Goal: Task Accomplishment & Management: Manage account settings

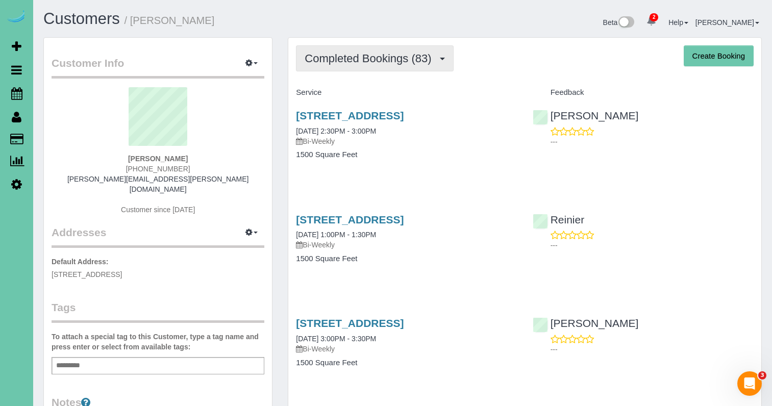
click at [359, 60] on span "Completed Bookings (83)" at bounding box center [371, 58] width 132 height 13
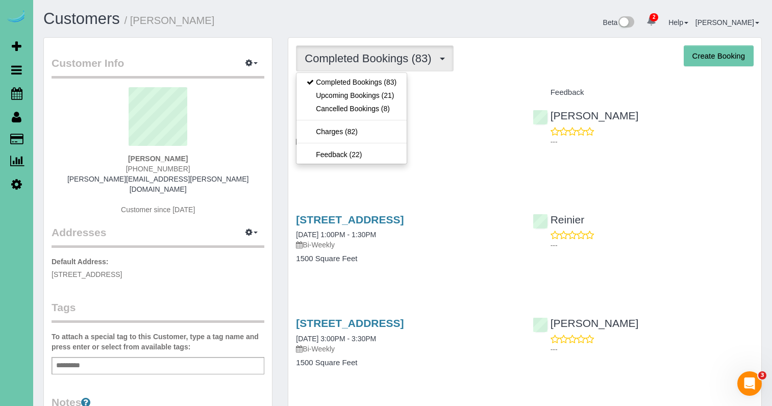
click at [353, 95] on link "Upcoming Bookings (21)" at bounding box center [351, 95] width 110 height 13
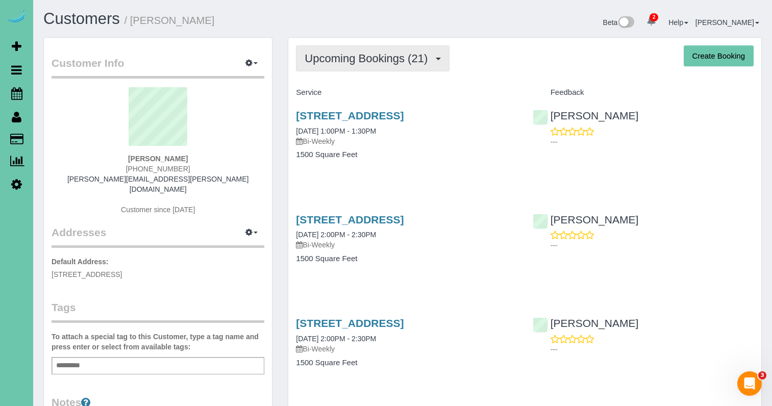
click at [418, 59] on span "Upcoming Bookings (21)" at bounding box center [369, 58] width 128 height 13
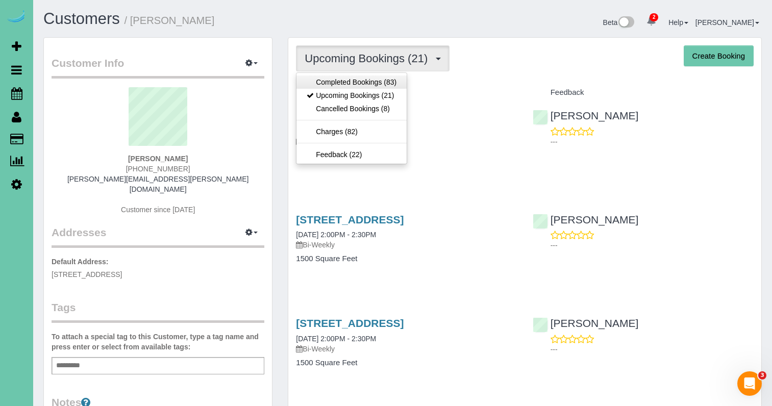
click at [378, 81] on link "Completed Bookings (83)" at bounding box center [351, 81] width 110 height 13
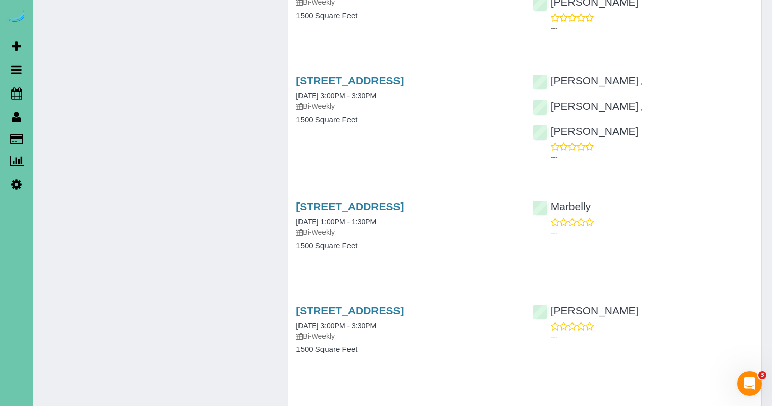
scroll to position [766, 0]
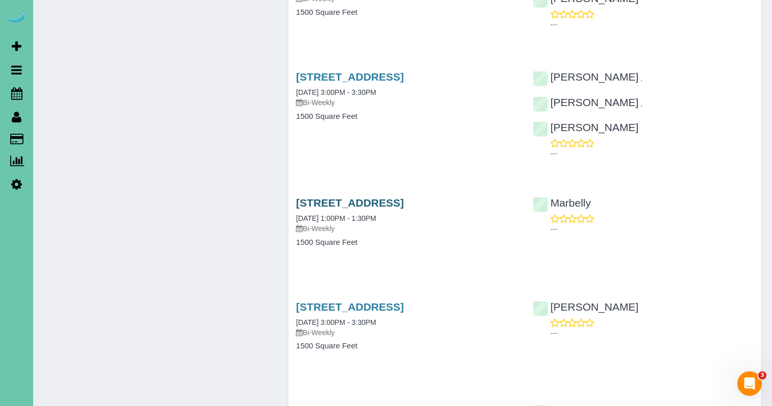
click at [403, 197] on link "[STREET_ADDRESS]" at bounding box center [350, 203] width 108 height 12
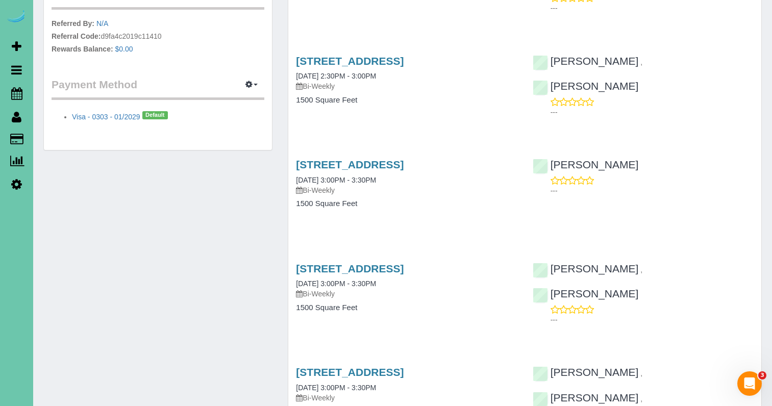
scroll to position [468, 0]
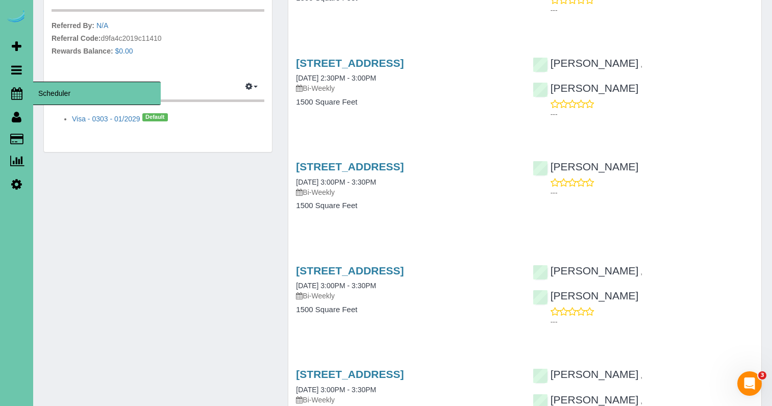
click at [20, 90] on icon at bounding box center [16, 93] width 11 height 12
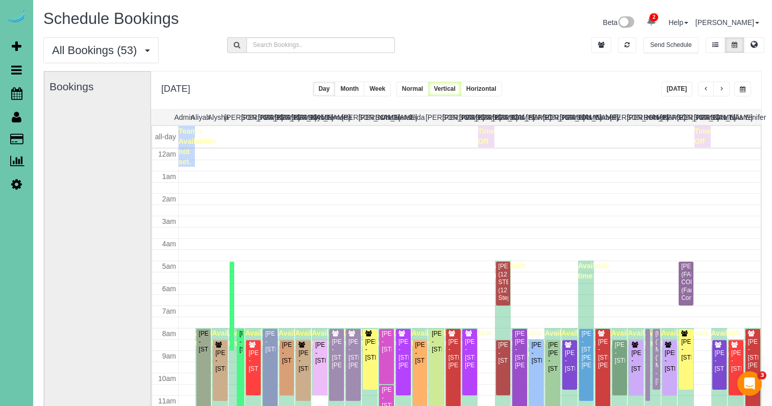
scroll to position [135, 0]
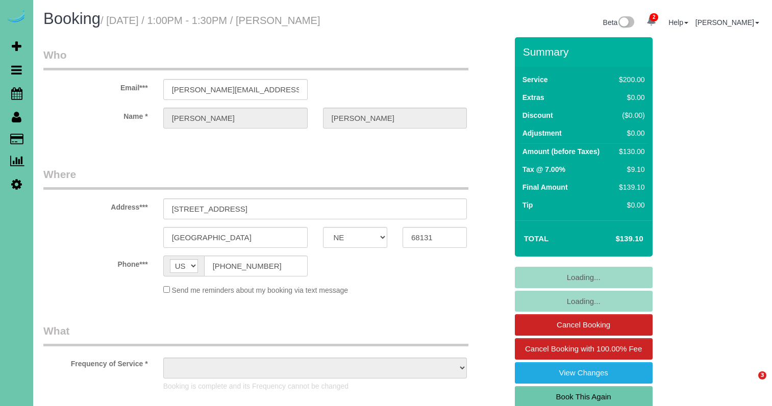
select select "NE"
select select "object:930"
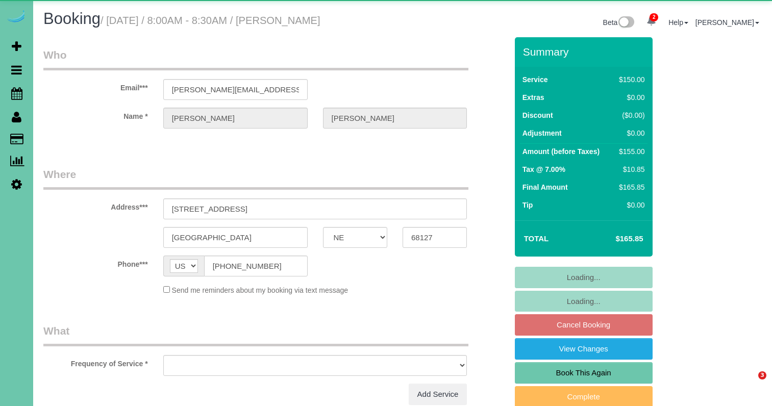
select select "NE"
select select "object:736"
select select "string:fspay-795eaecb-1af0-4993-badf-d154357661c9"
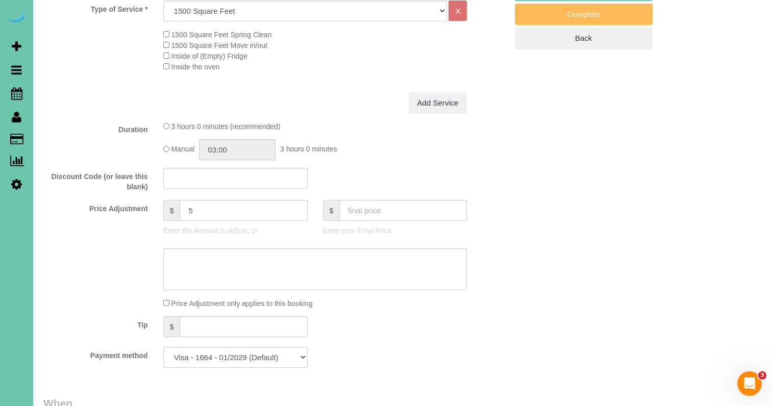
scroll to position [385, 0]
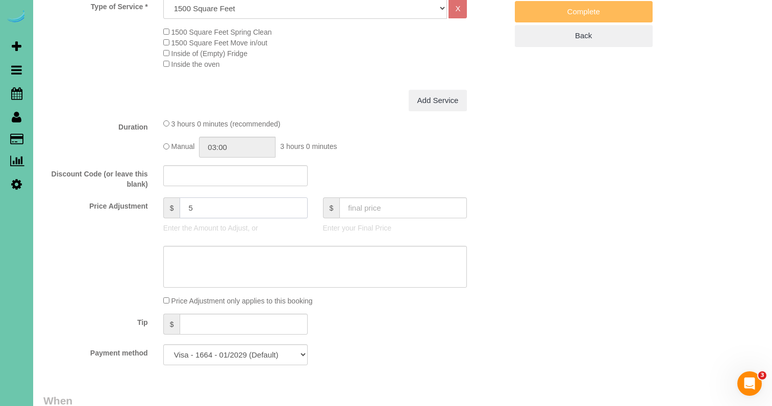
drag, startPoint x: 187, startPoint y: 205, endPoint x: 208, endPoint y: 210, distance: 21.4
click at [209, 210] on input "5" at bounding box center [244, 207] width 128 height 21
type input "20"
type textarea "skipped last cleaning - added extra time"
click at [252, 148] on input "03:00" at bounding box center [237, 147] width 77 height 21
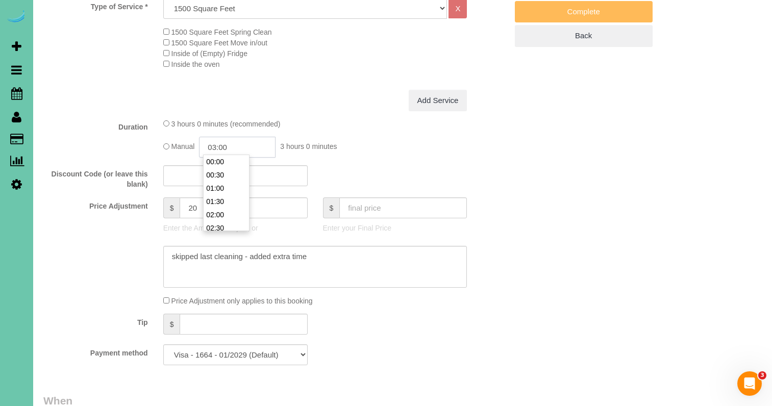
scroll to position [66, 0]
type input "03:15"
drag, startPoint x: 343, startPoint y: 258, endPoint x: 75, endPoint y: 232, distance: 268.6
click at [78, 233] on sui-booking-price-adjustment "Price Adjustment $ 20 Enter the Amount to Adjust, or $ Enter your Final Price P…" at bounding box center [275, 251] width 464 height 109
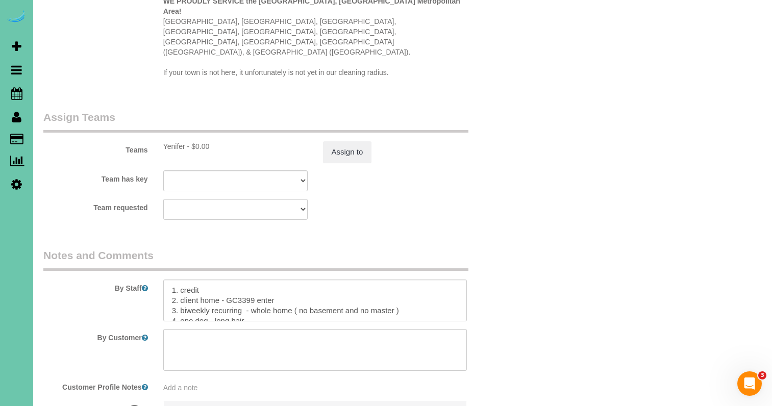
scroll to position [1065, 0]
click at [173, 277] on textarea at bounding box center [315, 298] width 304 height 42
paste textarea "skipped last cleaning - added extra time"
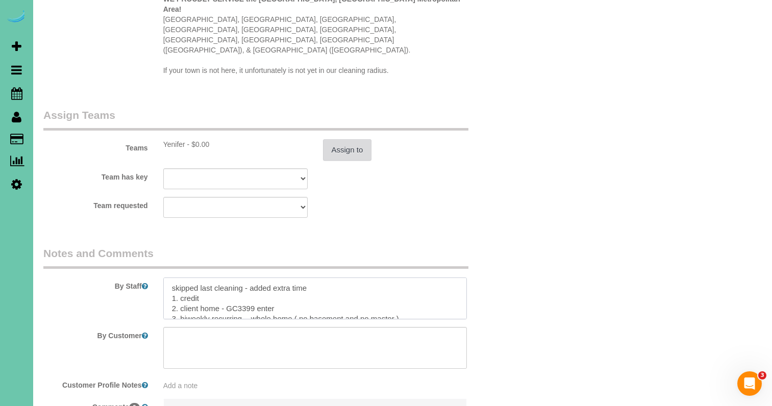
type textarea "skipped last cleaning - added extra time 1. credit 2. client home - GC3399 ente…"
click at [343, 139] on button "Assign to" at bounding box center [347, 149] width 49 height 21
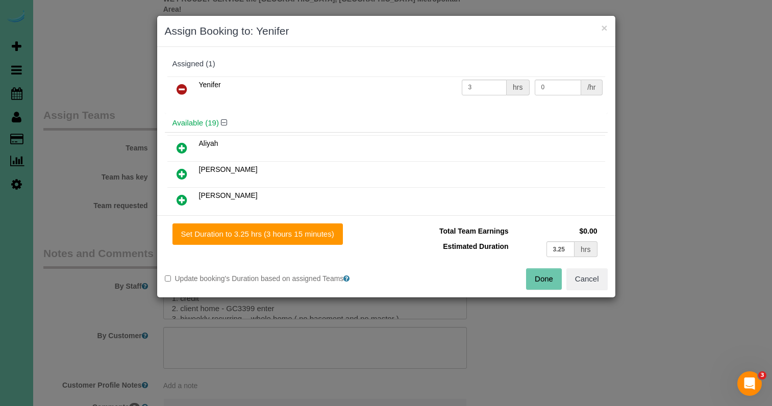
drag, startPoint x: 312, startPoint y: 234, endPoint x: 469, endPoint y: 252, distance: 158.2
click at [312, 234] on button "Set Duration to 3.25 hrs (3 hours 15 minutes)" at bounding box center [257, 233] width 170 height 21
type input "3.25"
drag, startPoint x: 542, startPoint y: 274, endPoint x: 532, endPoint y: 269, distance: 11.0
click at [542, 274] on button "Done" at bounding box center [544, 278] width 36 height 21
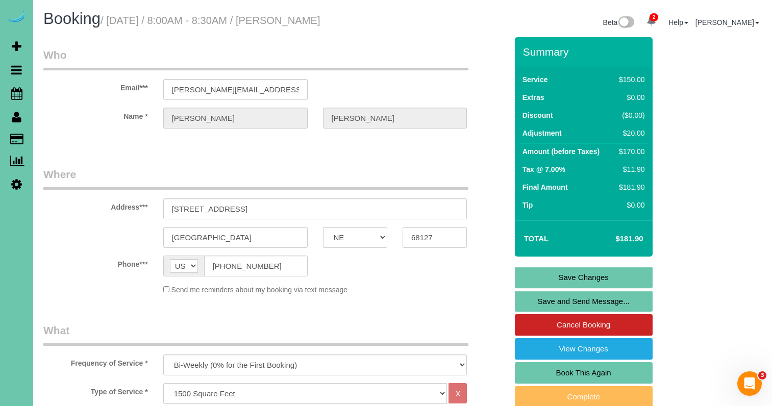
scroll to position [0, 0]
click at [522, 271] on link "Save Changes" at bounding box center [584, 277] width 138 height 21
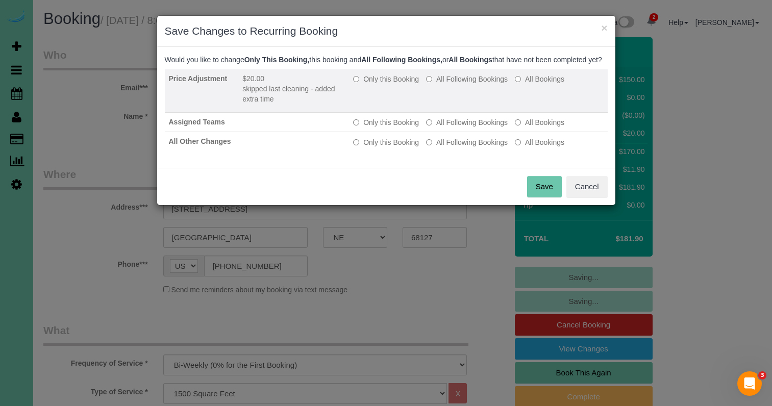
drag, startPoint x: 401, startPoint y: 89, endPoint x: 452, endPoint y: 120, distance: 59.0
click at [403, 84] on label "Only this Booking" at bounding box center [386, 79] width 66 height 10
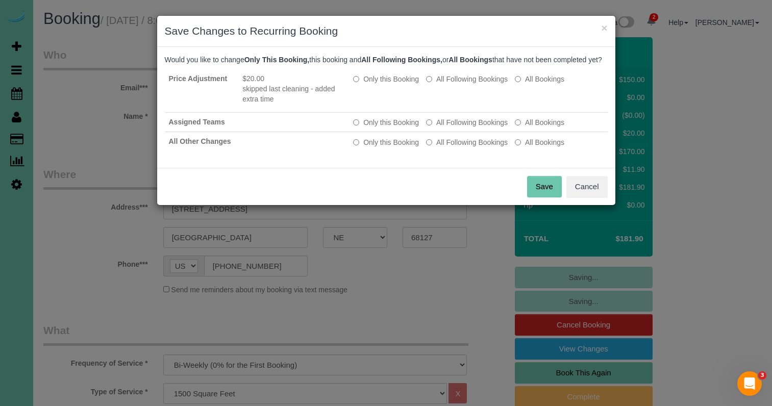
click at [548, 197] on button "Save" at bounding box center [544, 186] width 35 height 21
